Goal: Information Seeking & Learning: Learn about a topic

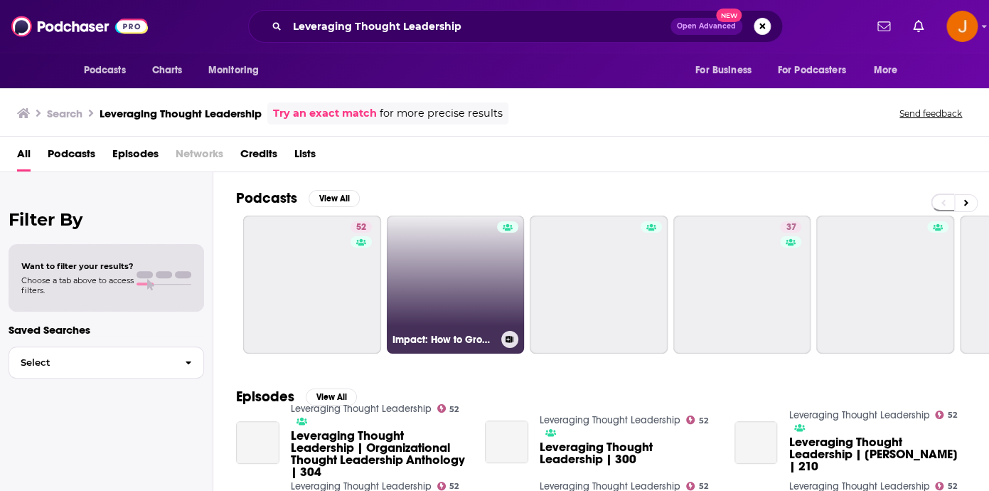
scroll to position [31, 0]
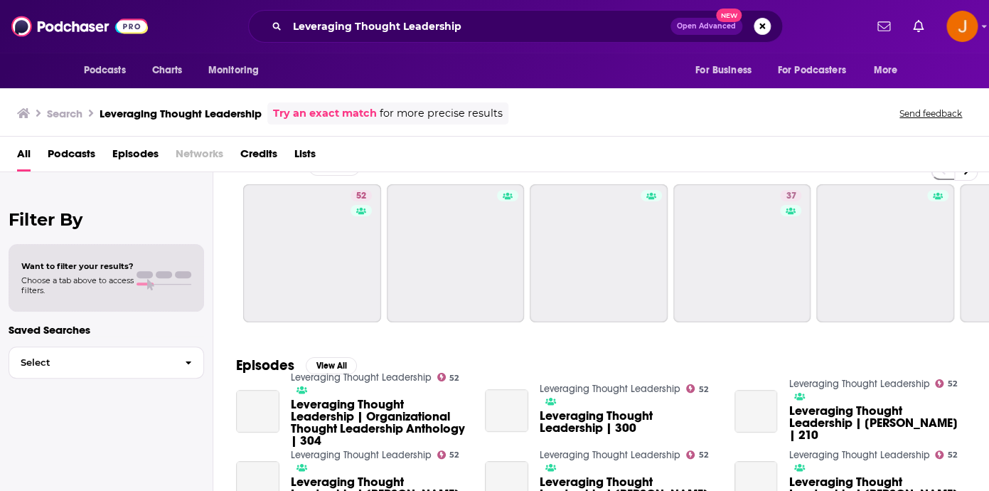
click at [370, 383] on link "Leveraging Thought Leadership" at bounding box center [361, 377] width 141 height 12
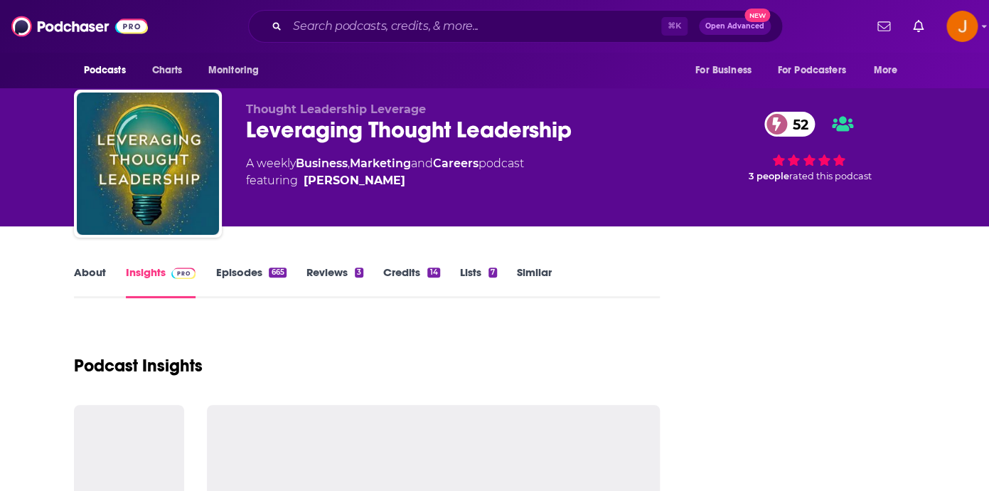
scroll to position [4, 0]
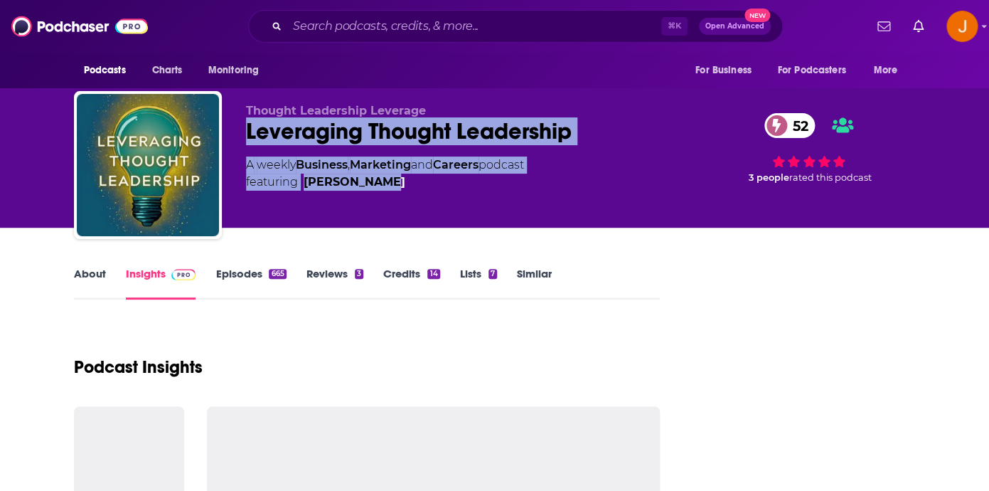
drag, startPoint x: 403, startPoint y: 211, endPoint x: 240, endPoint y: 129, distance: 182.3
click at [240, 129] on div "Thought Leadership Leverage Leveraging Thought Leadership 52 A weekly Business …" at bounding box center [495, 168] width 842 height 154
copy div "Leveraging Thought Leadership 52 A weekly Business , Marketing and Careers podc…"
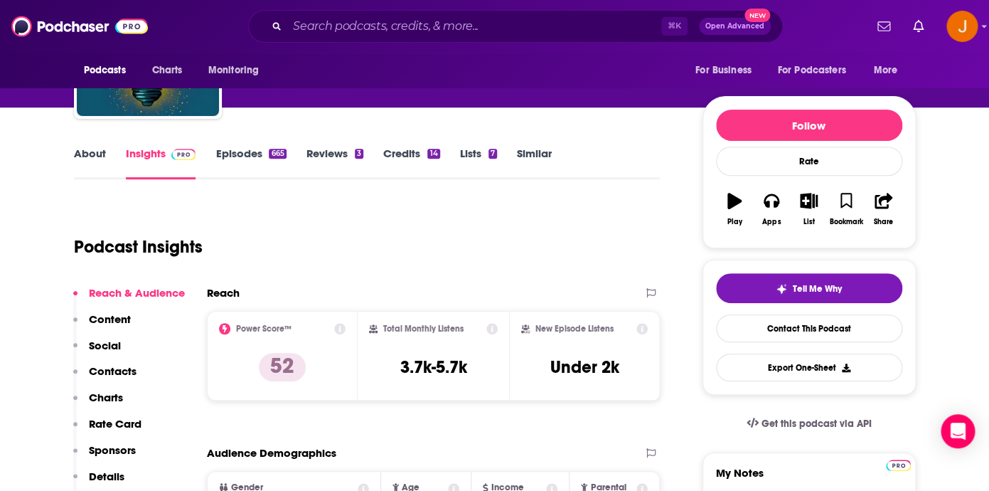
scroll to position [78, 0]
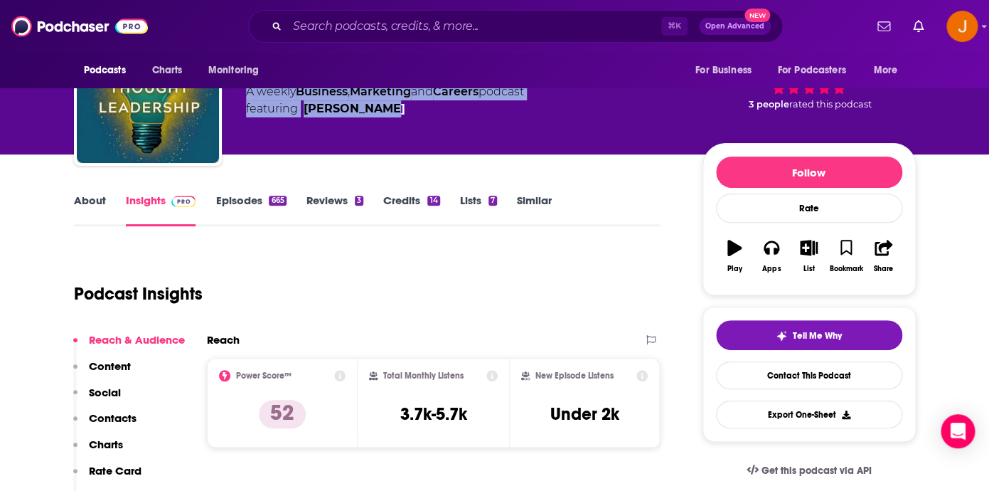
click at [92, 196] on link "About" at bounding box center [90, 209] width 32 height 33
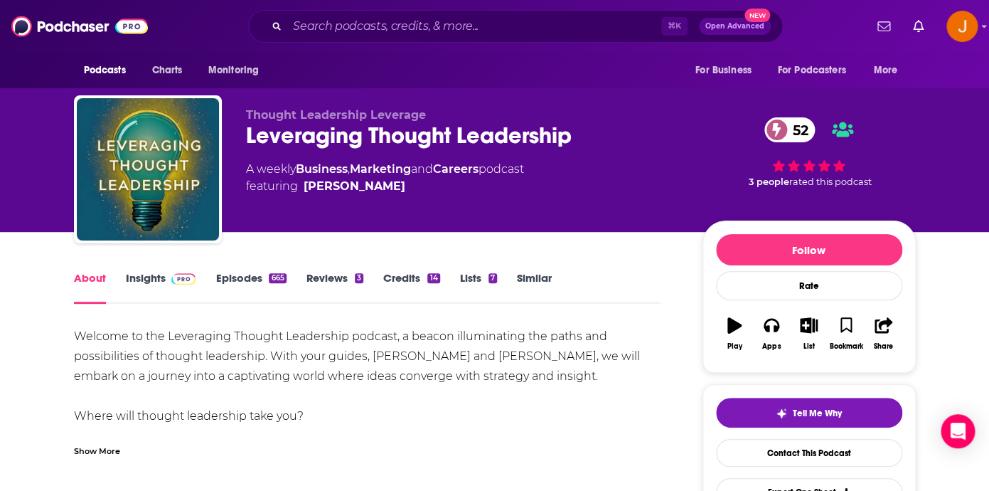
scroll to position [84, 0]
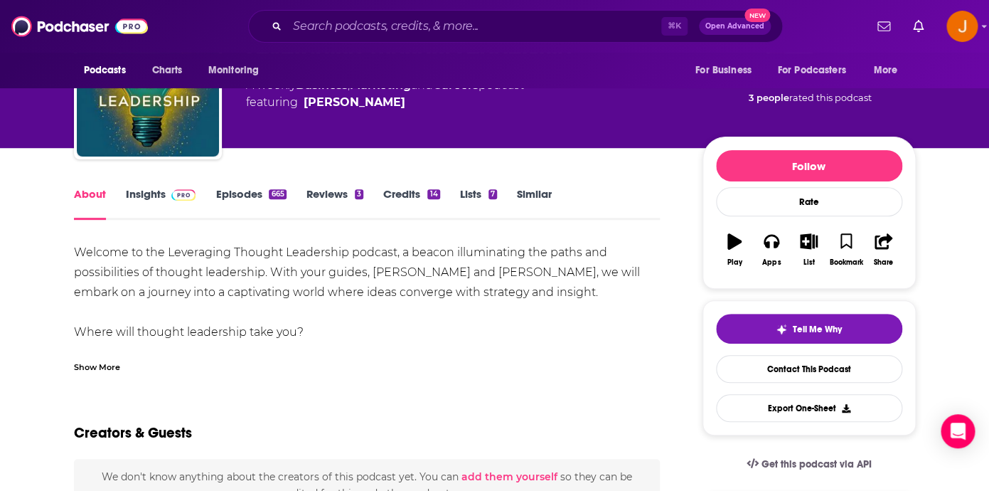
click at [100, 366] on div "Show More" at bounding box center [97, 366] width 46 height 14
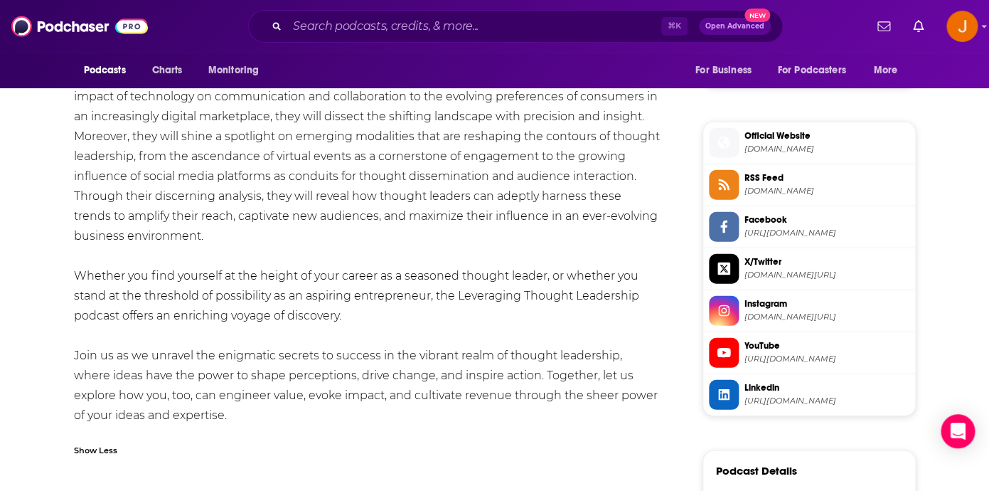
scroll to position [1241, 0]
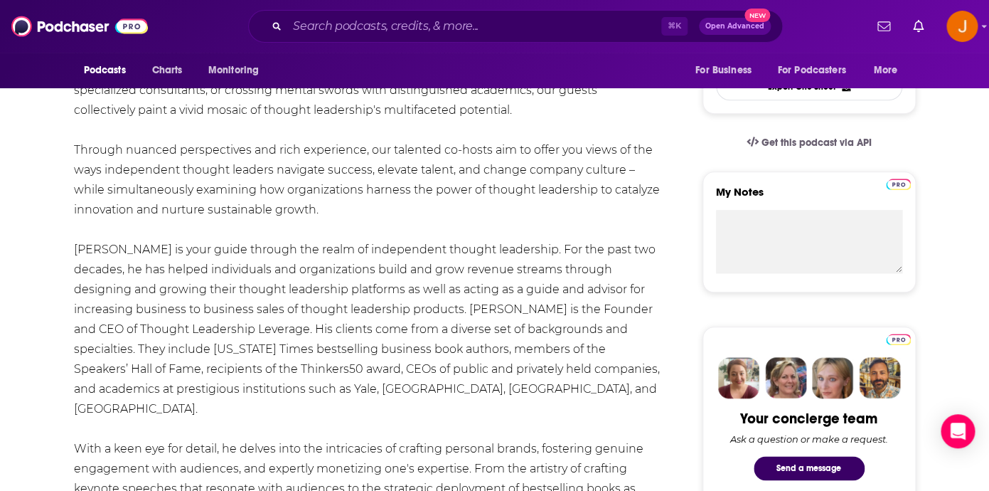
scroll to position [114, 0]
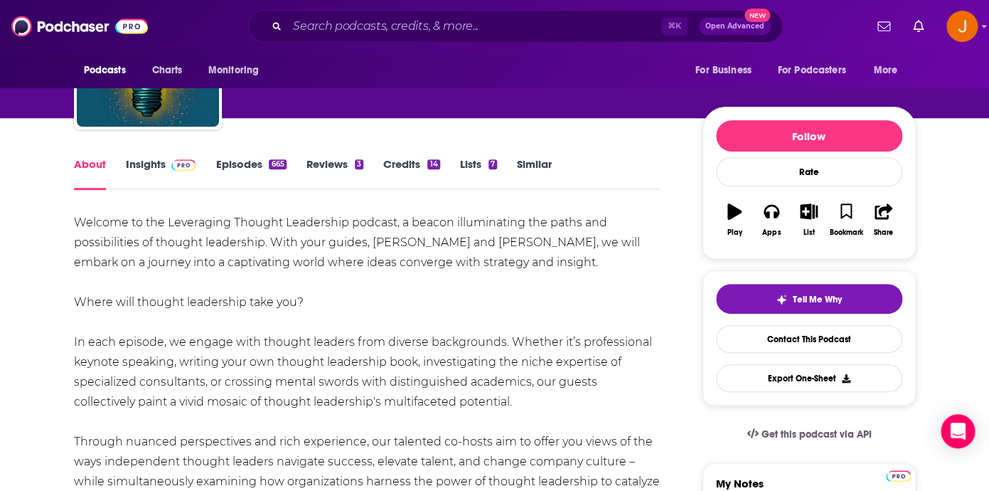
drag, startPoint x: 196, startPoint y: 398, endPoint x: 75, endPoint y: 224, distance: 211.5
copy div "Loremip do sit Ametconsec Adipisc Elitseddoe tempori, u labore etdoloremagn ali…"
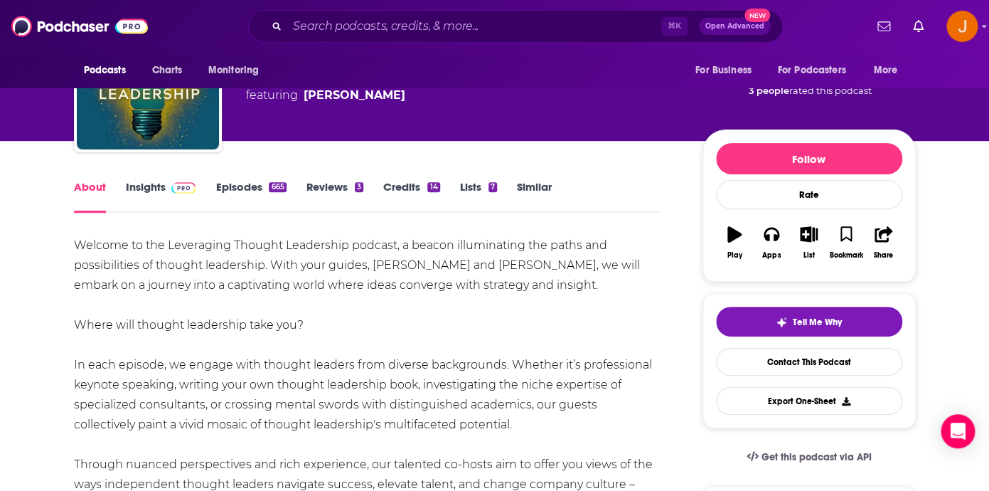
click at [244, 185] on link "Episodes 665" at bounding box center [251, 196] width 70 height 33
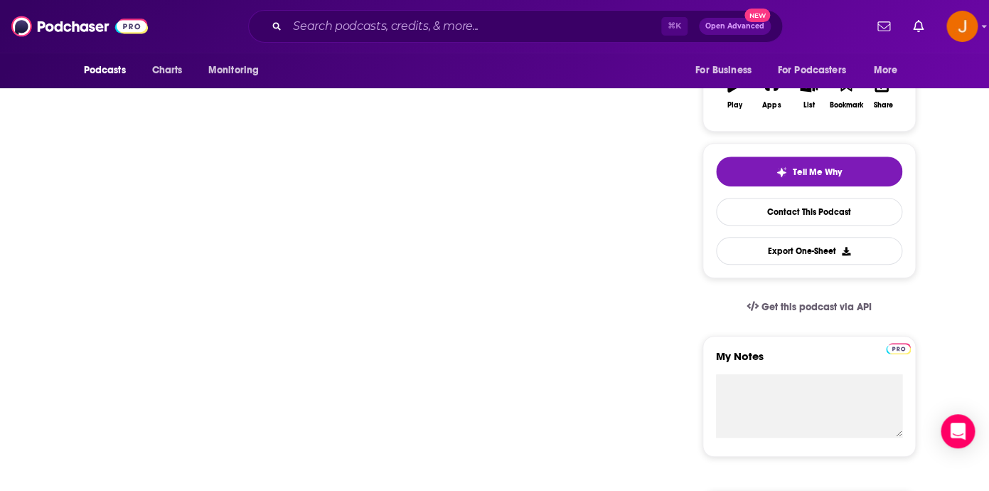
scroll to position [242, 0]
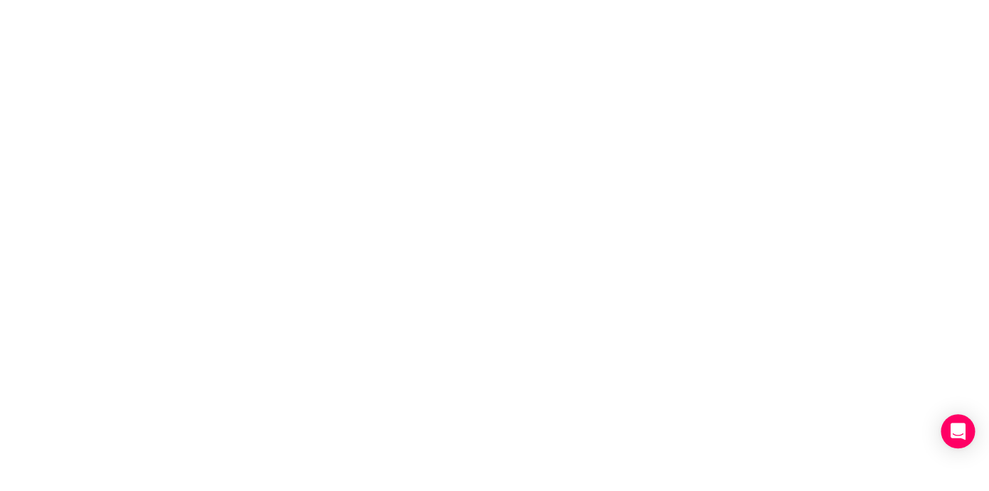
scroll to position [0, 0]
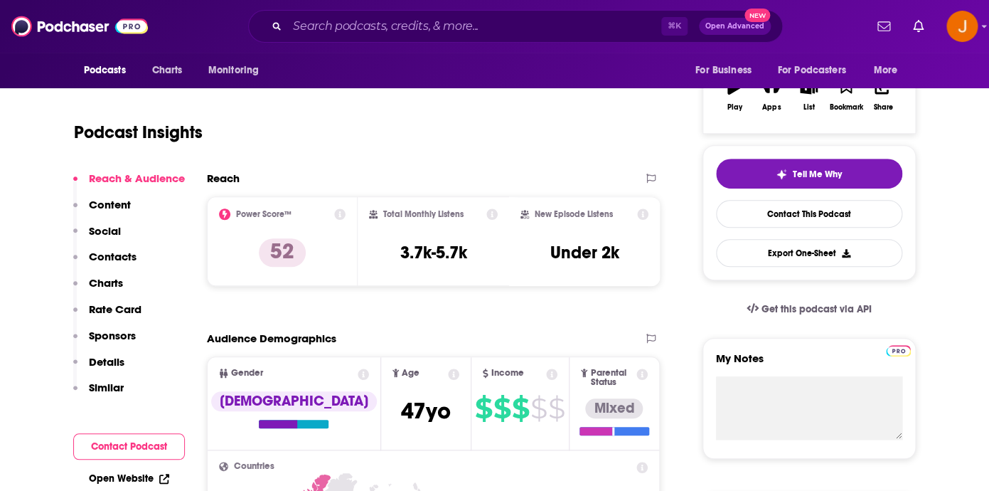
scroll to position [258, 0]
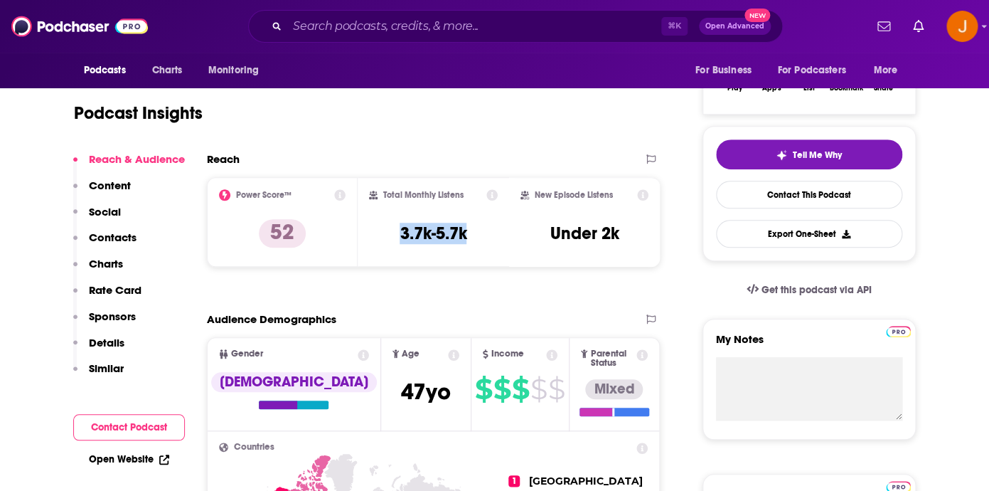
drag, startPoint x: 396, startPoint y: 238, endPoint x: 464, endPoint y: 245, distance: 68.0
click at [464, 245] on div "Total Monthly Listens 3.7k-5.7k" at bounding box center [433, 221] width 129 height 65
copy h3 "3.7k-5.7k"
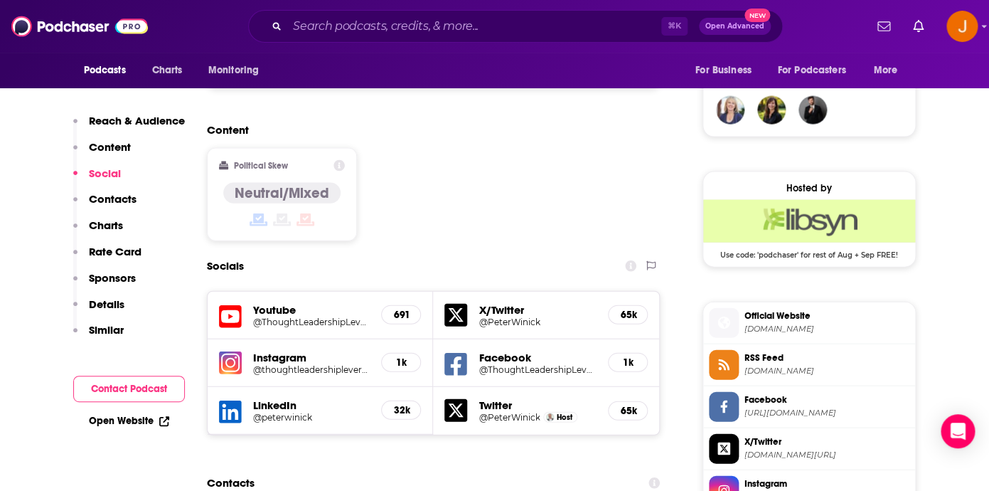
scroll to position [1044, 0]
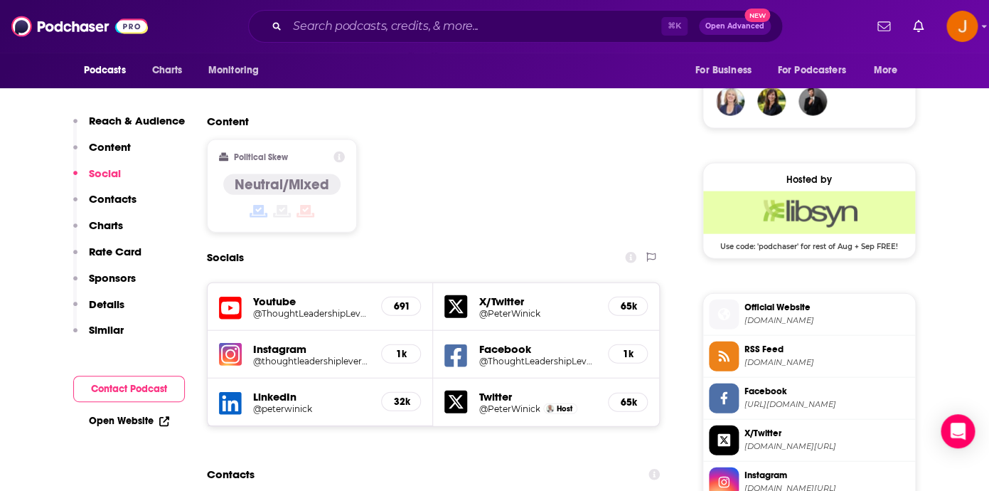
click at [230, 391] on icon at bounding box center [230, 404] width 23 height 26
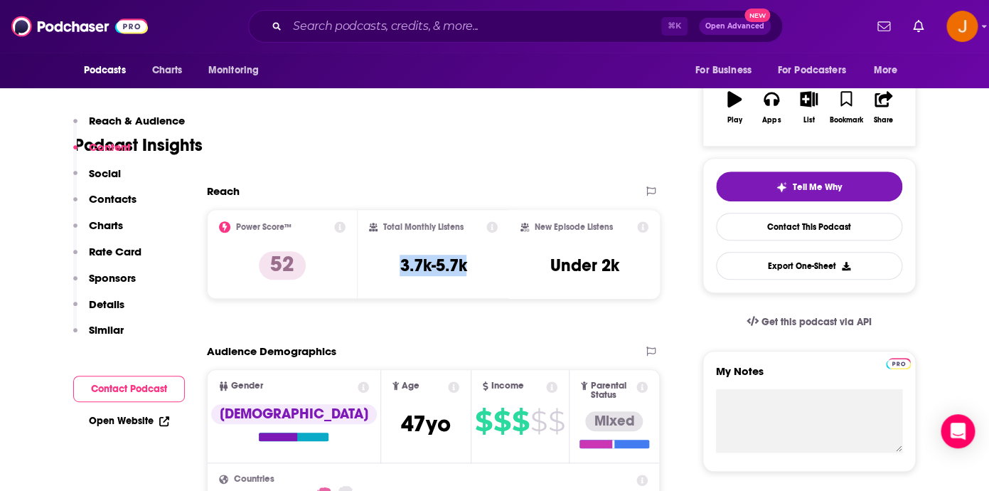
scroll to position [0, 0]
